Goal: Find specific page/section: Find specific page/section

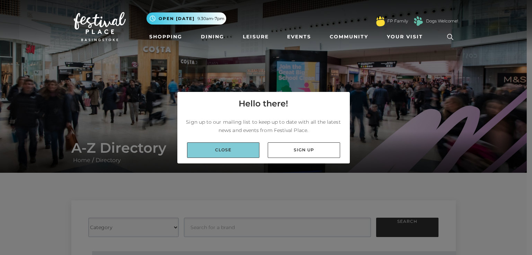
click at [213, 151] on link "Close" at bounding box center [223, 151] width 72 height 16
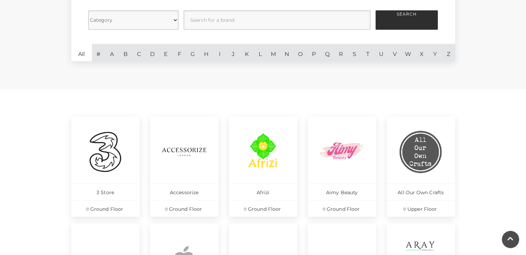
scroll to position [104, 0]
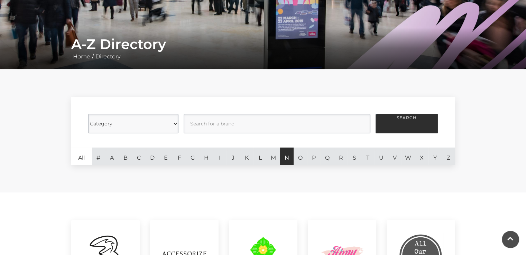
click at [286, 160] on link "N" at bounding box center [286, 156] width 13 height 17
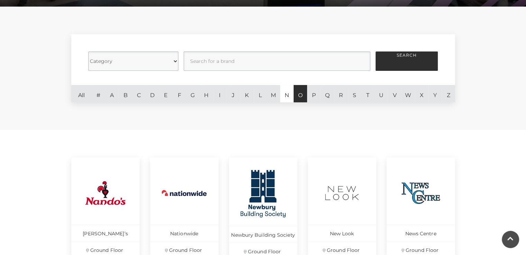
scroll to position [138, 0]
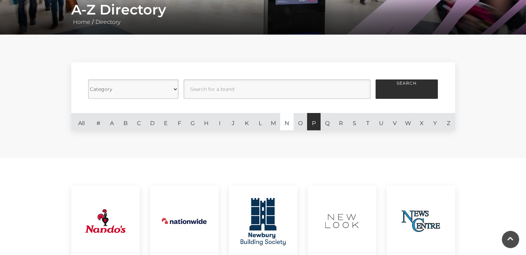
click at [318, 125] on link "P" at bounding box center [313, 121] width 13 height 17
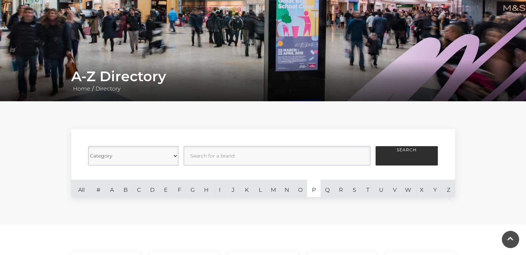
scroll to position [69, 0]
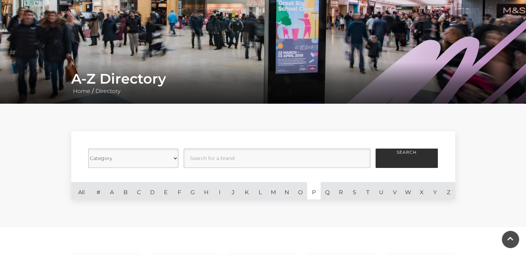
click at [138, 153] on select "Category Cafes Restaurants Fashion Services Technology Homeware Gifts, Statione…" at bounding box center [133, 158] width 90 height 19
select select "20847"
click at [88, 149] on select "Category Cafes Restaurants Fashion Services Technology Homeware Gifts, Statione…" at bounding box center [133, 158] width 90 height 19
click at [402, 153] on button "Search" at bounding box center [407, 158] width 62 height 19
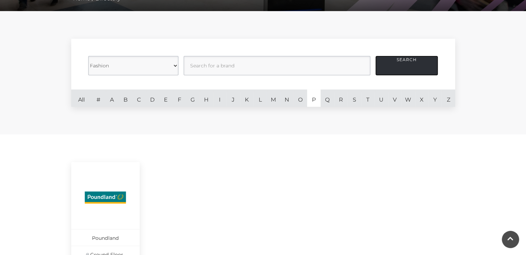
scroll to position [173, 0]
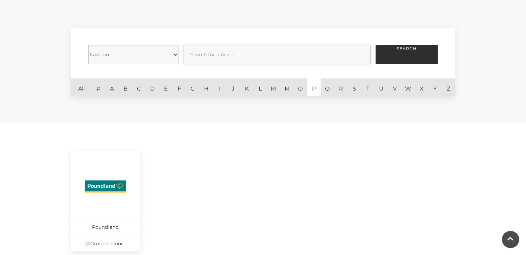
click at [231, 53] on input "text" at bounding box center [277, 54] width 187 height 19
click at [170, 54] on select "Category Cafes Restaurants Fashion Services Technology Homeware Gifts, Statione…" at bounding box center [133, 54] width 90 height 19
click at [80, 90] on link "All" at bounding box center [81, 87] width 21 height 17
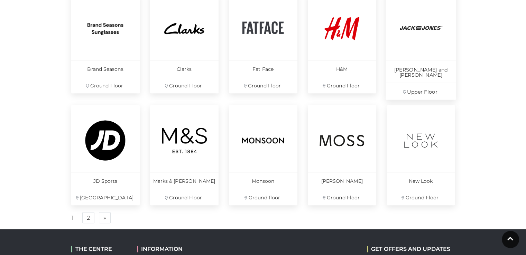
scroll to position [450, 0]
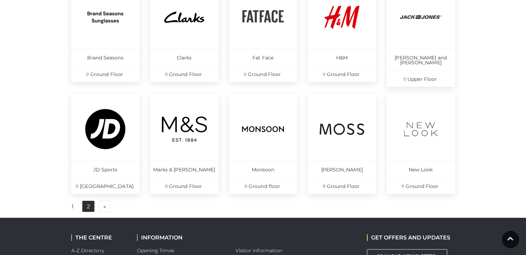
click at [88, 205] on link "2" at bounding box center [88, 206] width 12 height 11
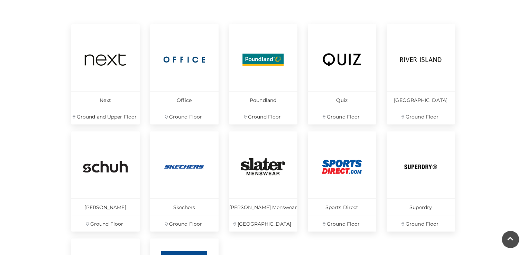
scroll to position [312, 0]
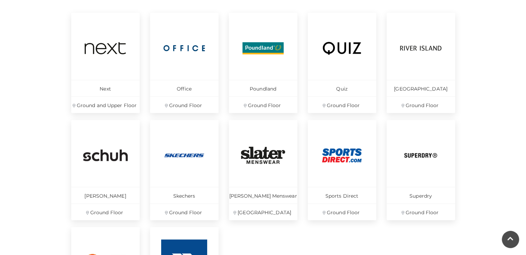
click at [10, 172] on main "A-Z Directory Home / Directory Category Cafes Restaurants Fashion Services Tech…" at bounding box center [263, 19] width 526 height 663
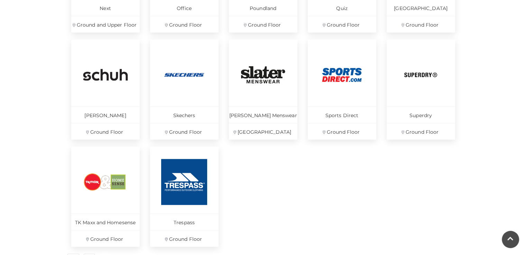
scroll to position [415, 0]
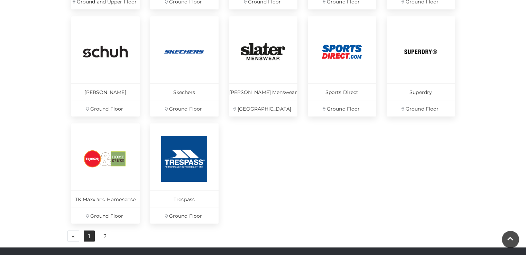
click at [85, 236] on link "1" at bounding box center [89, 236] width 11 height 11
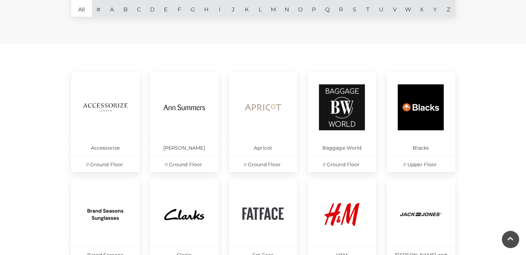
scroll to position [242, 0]
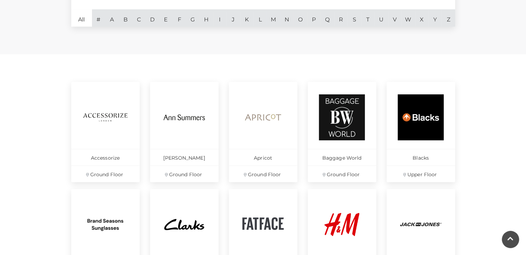
click at [504, 108] on main "A-Z Directory Home / Directory Category Cafes Restaurants Fashion Services Tech…" at bounding box center [263, 92] width 526 height 668
